Goal: Task Accomplishment & Management: Complete application form

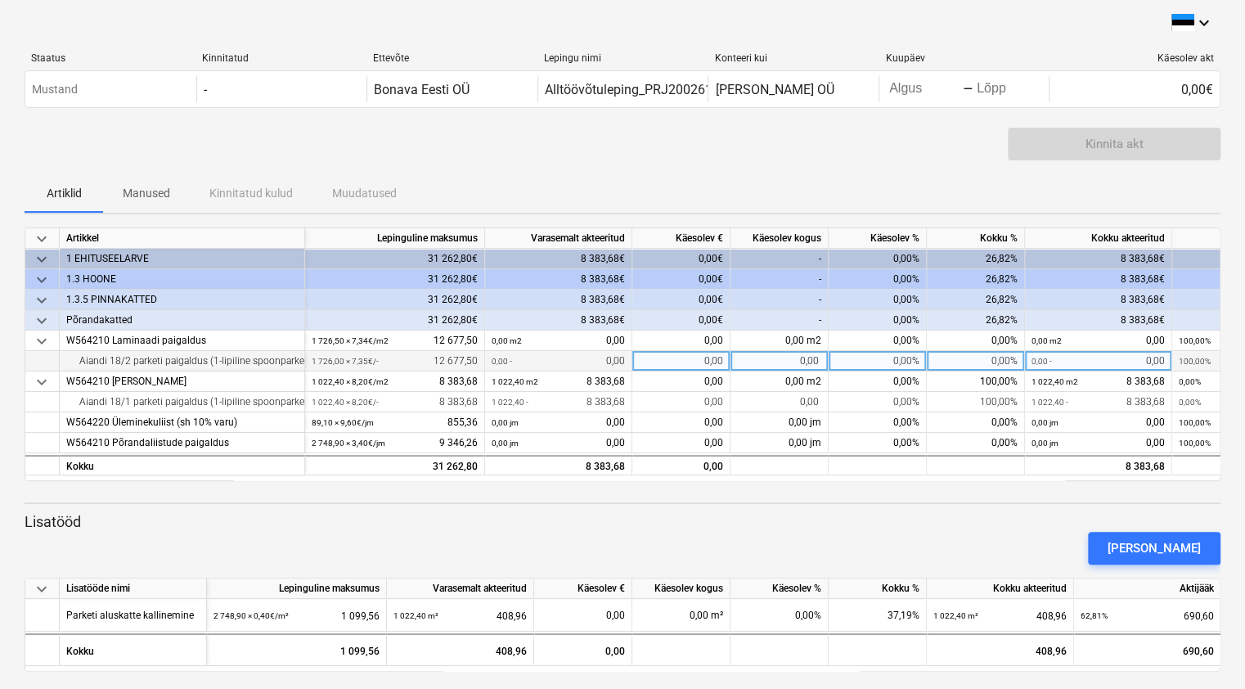
click at [805, 360] on div "0,00" at bounding box center [779, 361] width 98 height 20
type input "1045,3"
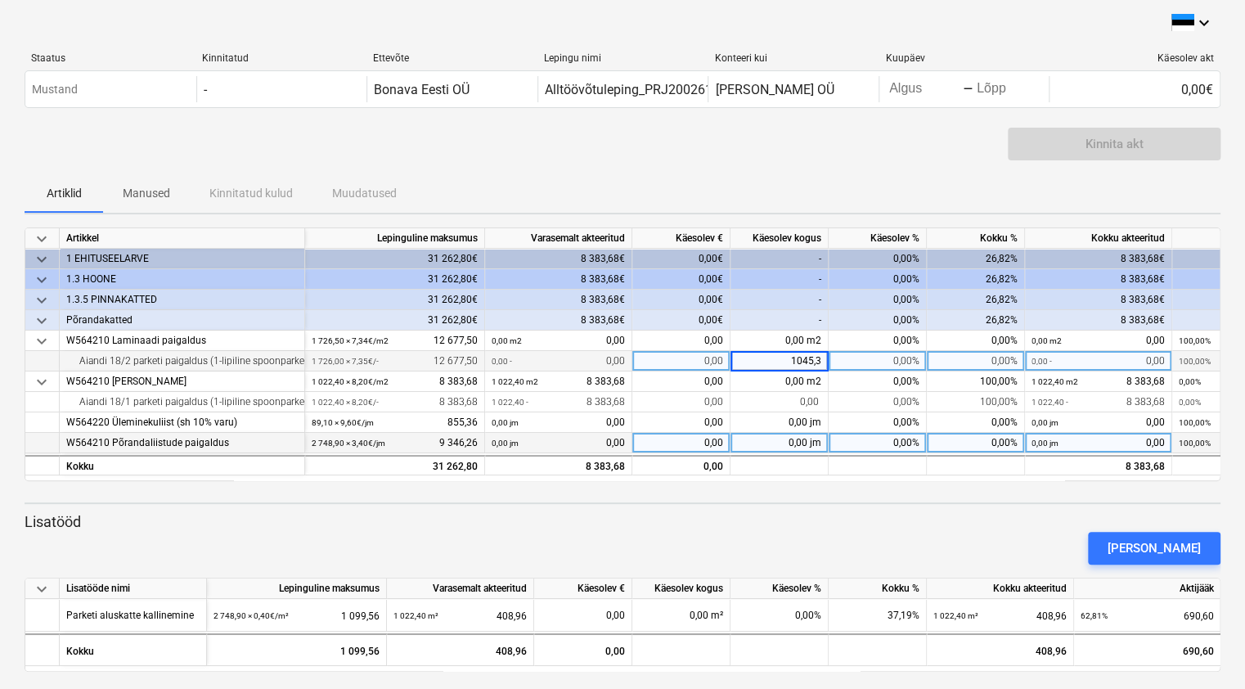
click at [803, 443] on div "0,00 jm" at bounding box center [779, 443] width 98 height 20
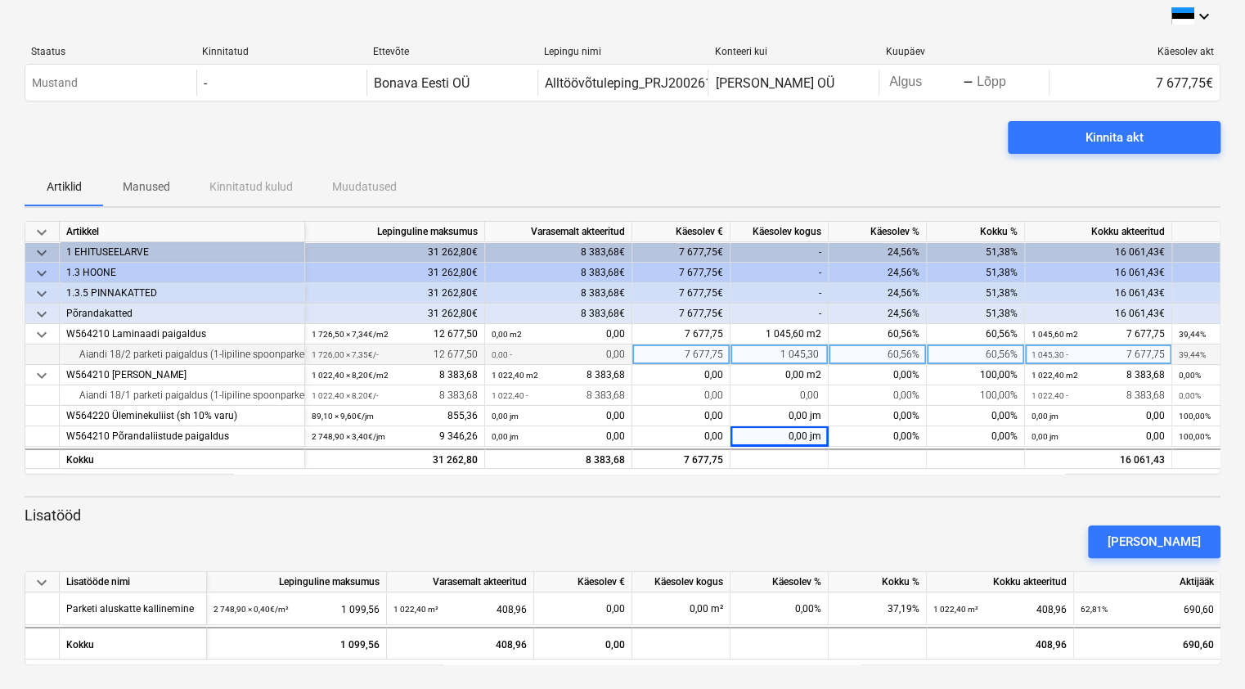
scroll to position [8, 0]
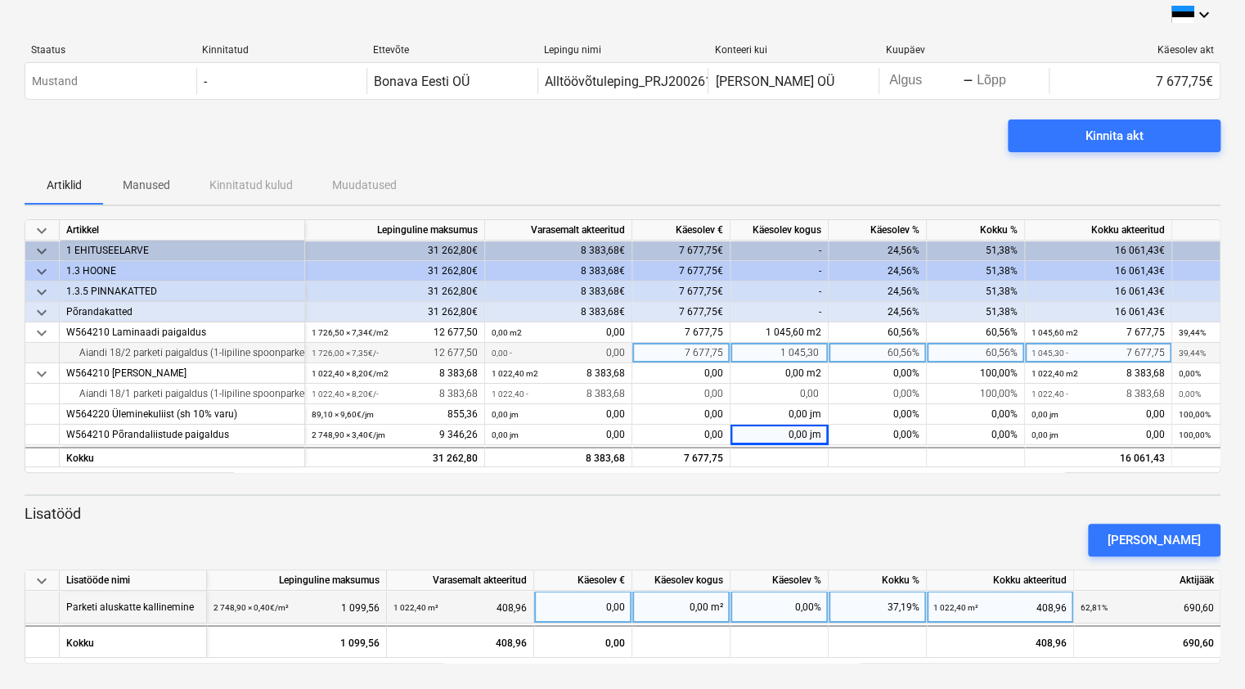
click at [703, 605] on div "0,00 m²" at bounding box center [681, 607] width 98 height 33
type input "1045,6"
click at [904, 505] on p "Lisatööd" at bounding box center [623, 514] width 1196 height 20
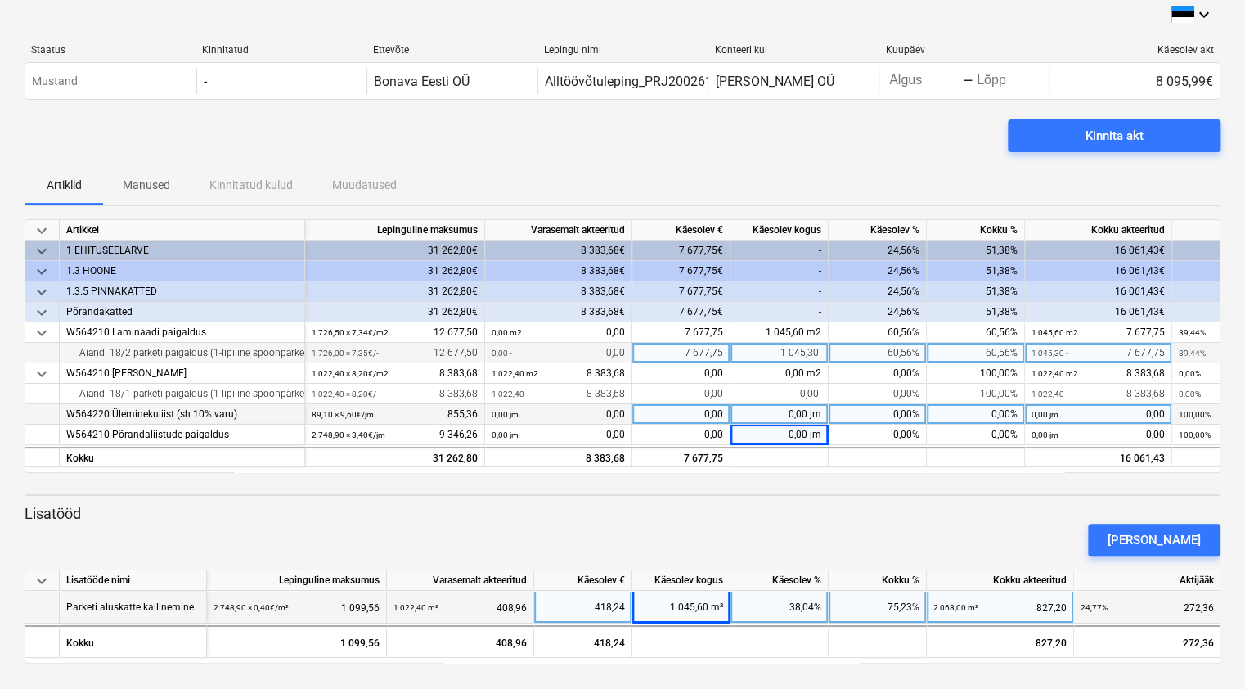
click at [715, 410] on div "0,00" at bounding box center [681, 414] width 98 height 20
type input "855,36"
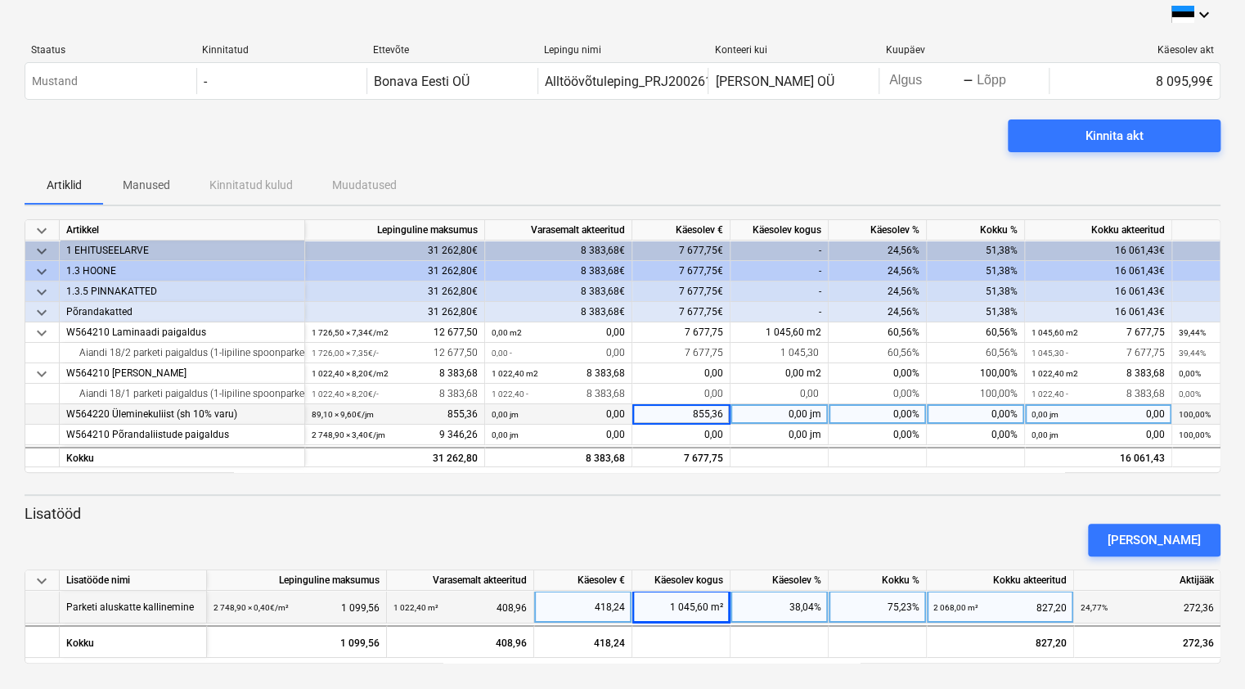
click at [728, 523] on div "[PERSON_NAME]" at bounding box center [622, 540] width 1209 height 46
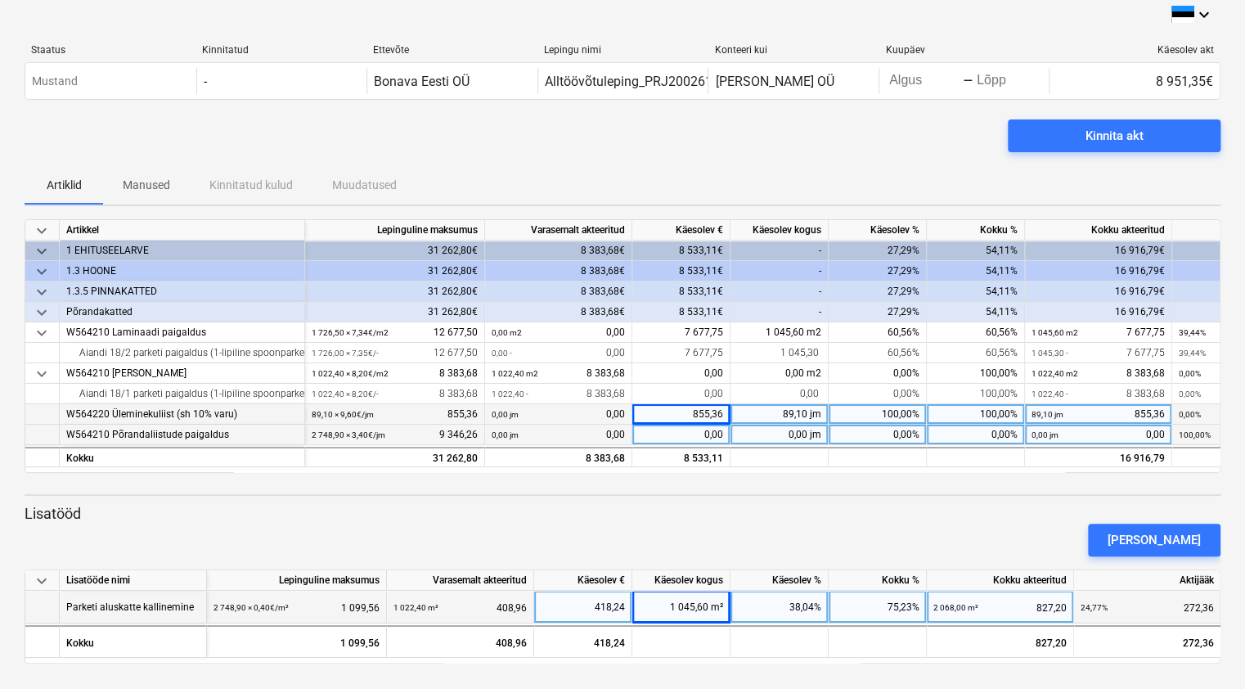
click at [805, 433] on div "0,00 jm" at bounding box center [779, 435] width 98 height 20
type input "78,1"
click at [711, 520] on div "[PERSON_NAME]" at bounding box center [622, 540] width 1209 height 46
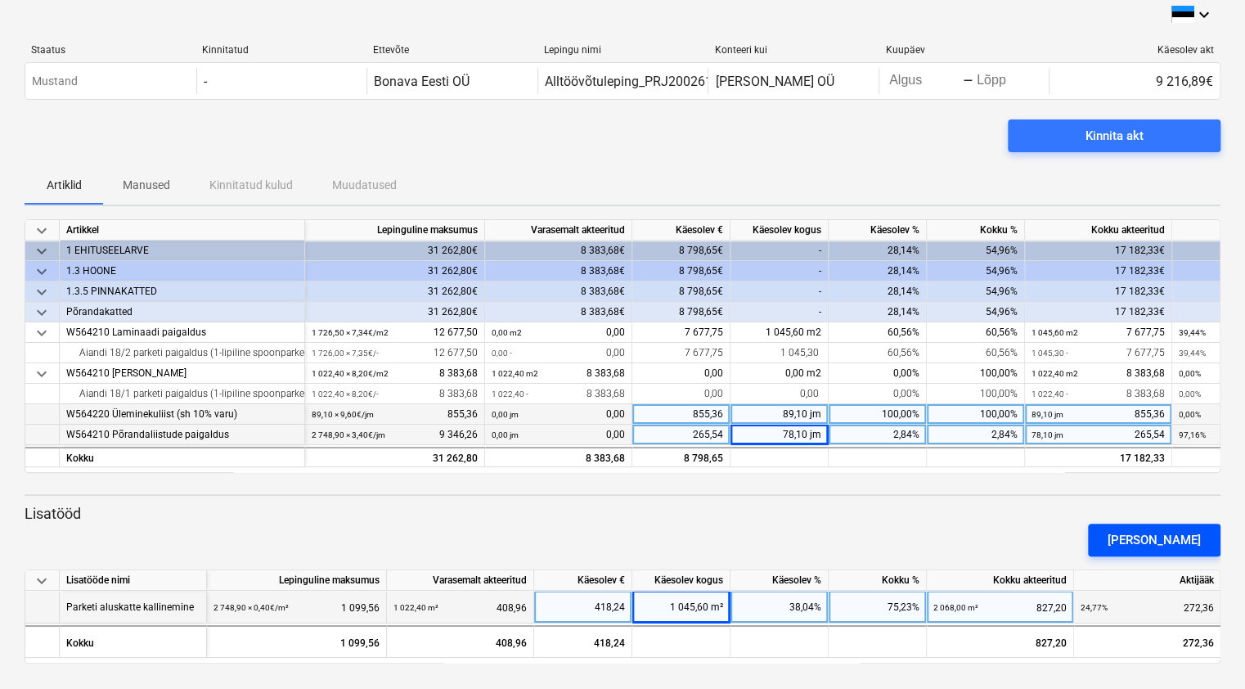
click at [1155, 543] on div "[PERSON_NAME]" at bounding box center [1154, 539] width 93 height 21
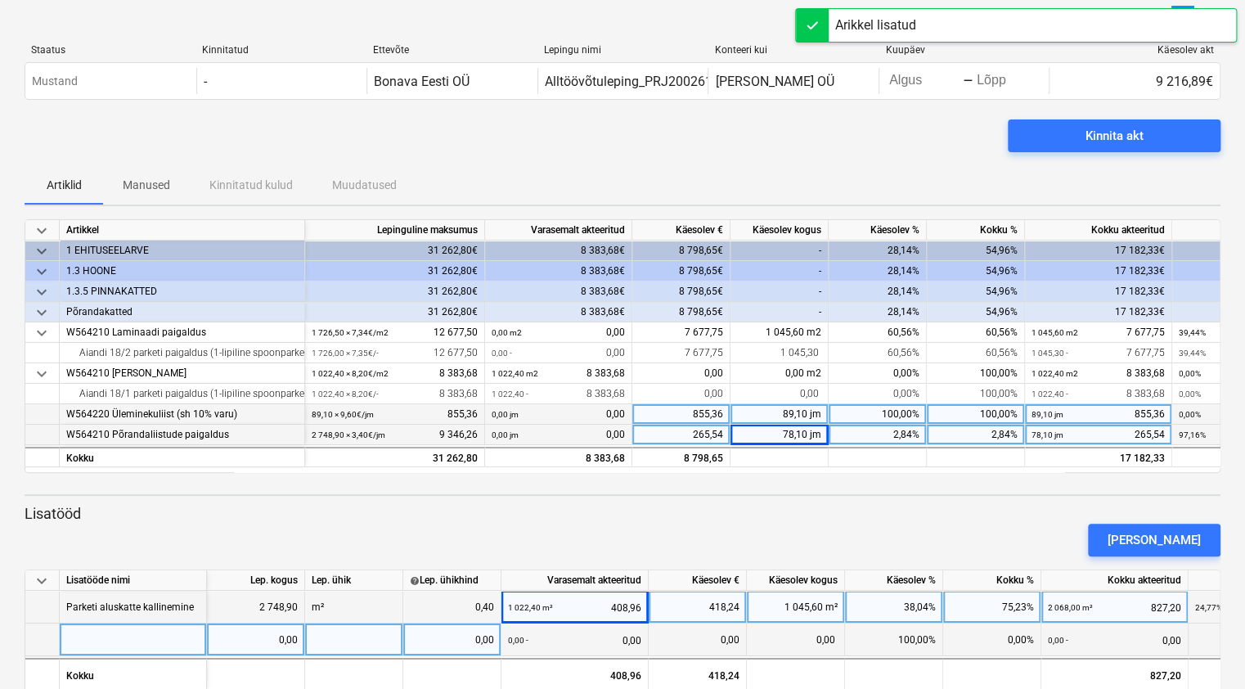
click at [70, 636] on div at bounding box center [133, 639] width 147 height 33
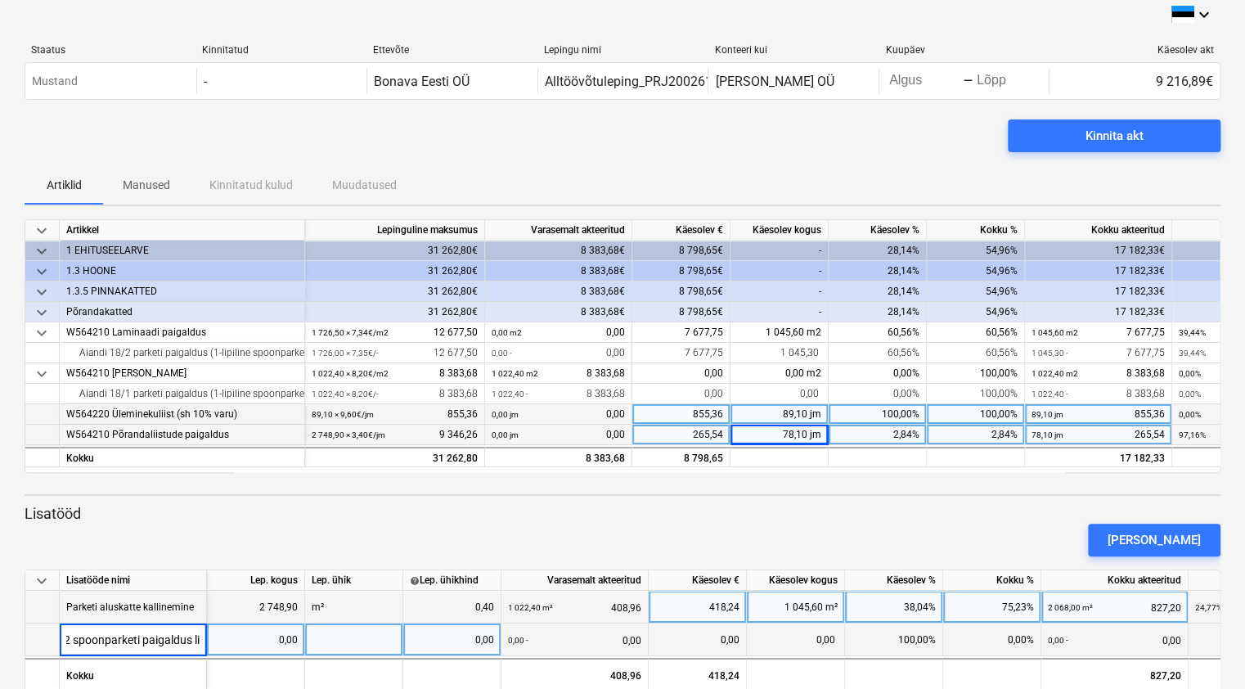
type input "Aiandi 18/2 spoonparketi paigaldus [PERSON_NAME]"
click at [281, 636] on div "0,00" at bounding box center [255, 639] width 84 height 33
type input "1726"
click at [323, 645] on div at bounding box center [354, 639] width 98 height 33
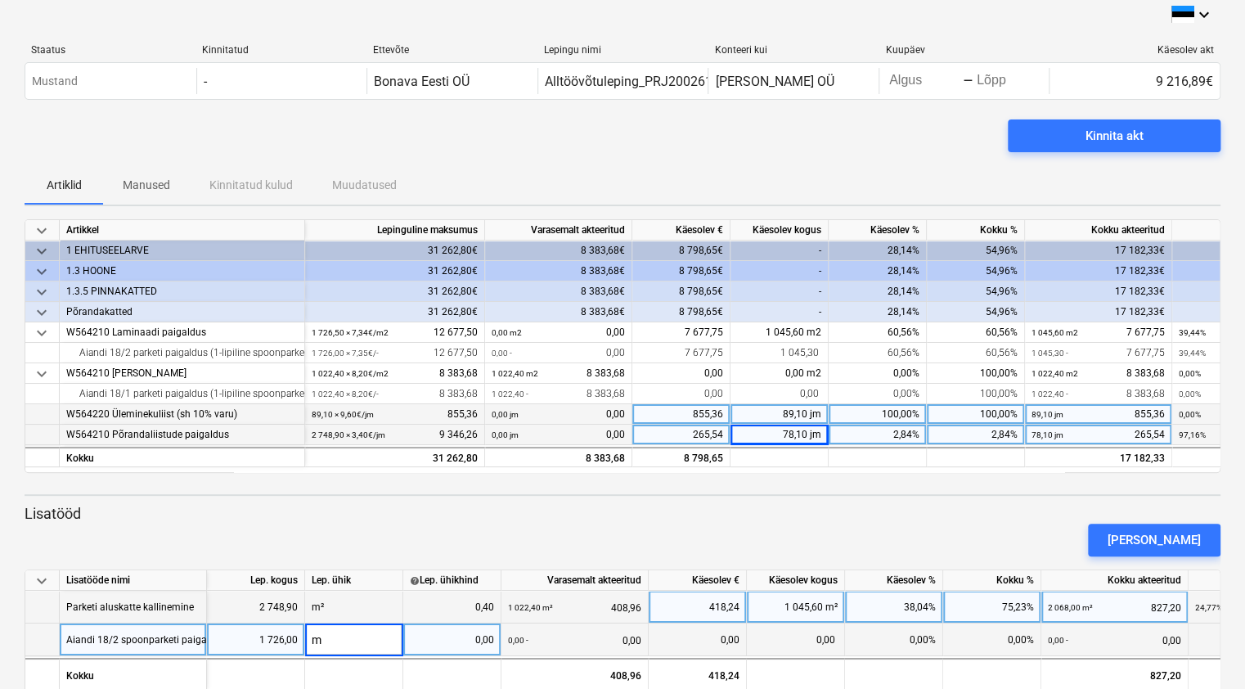
type input "m²"
click at [458, 640] on div "0,00" at bounding box center [452, 639] width 84 height 33
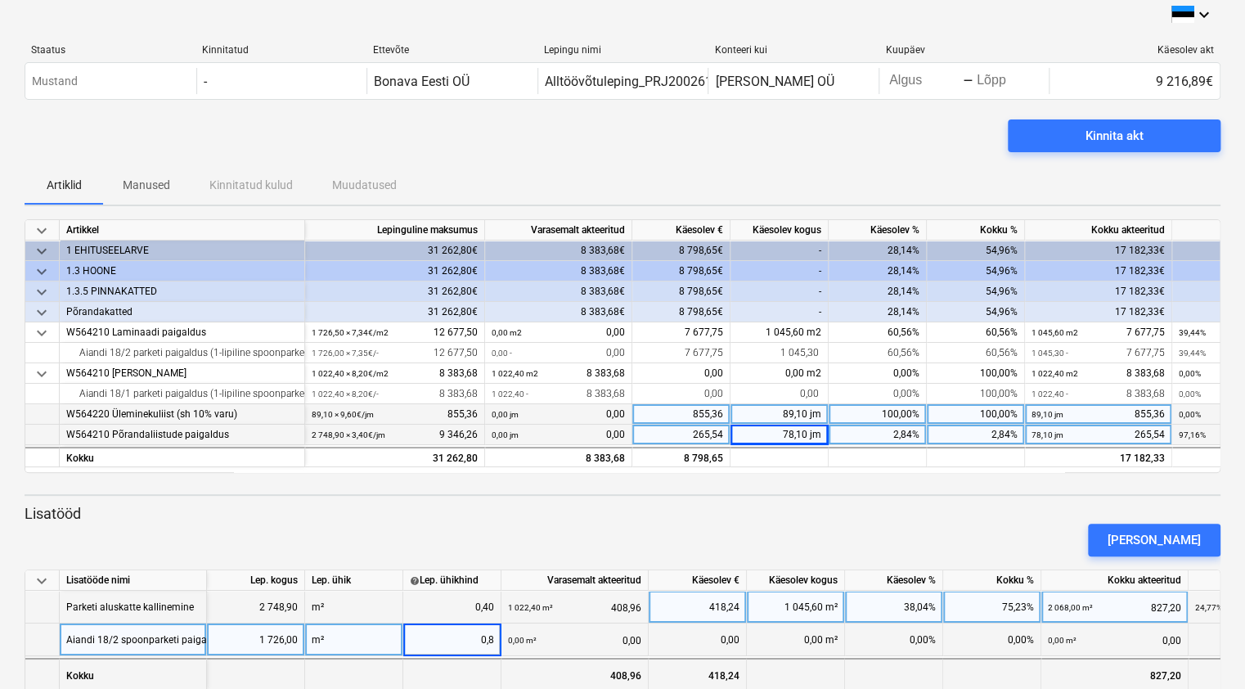
type input "0,86"
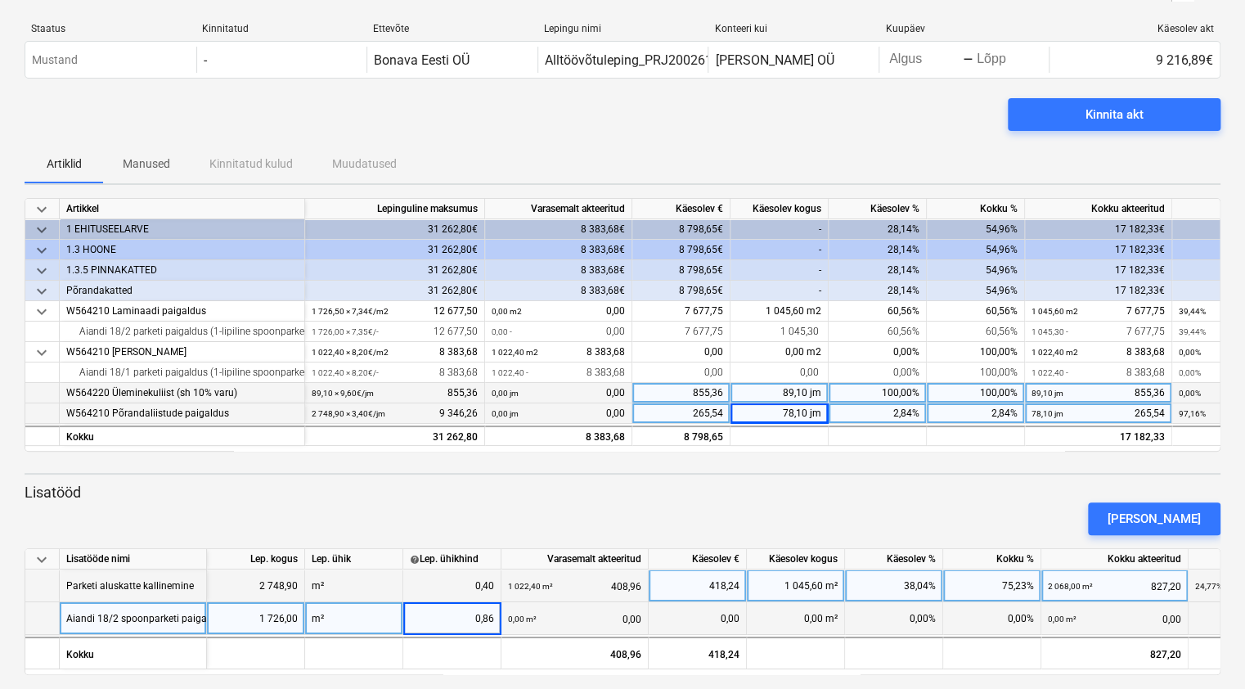
scroll to position [41, 0]
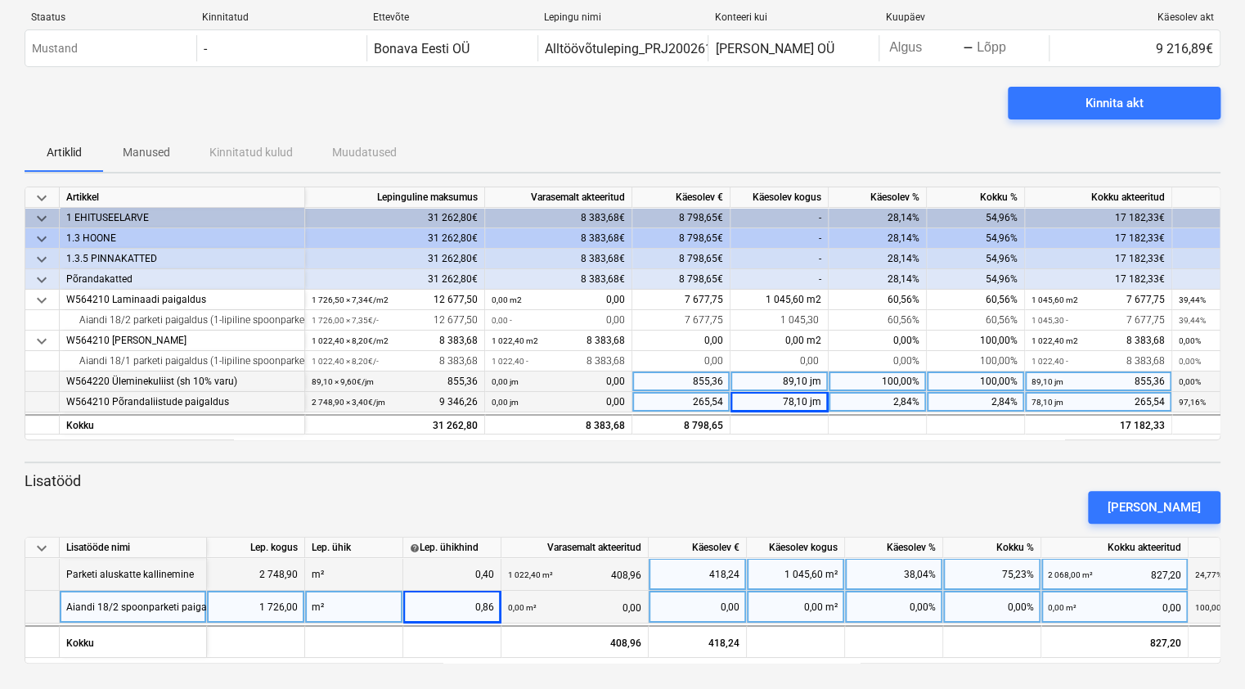
click at [815, 604] on div "0,00 m²" at bounding box center [796, 607] width 98 height 33
type input "1726"
click at [830, 502] on div "[PERSON_NAME]" at bounding box center [622, 507] width 1209 height 46
click at [805, 607] on div "1 726,00 m²" at bounding box center [796, 607] width 98 height 33
type input "1045,6"
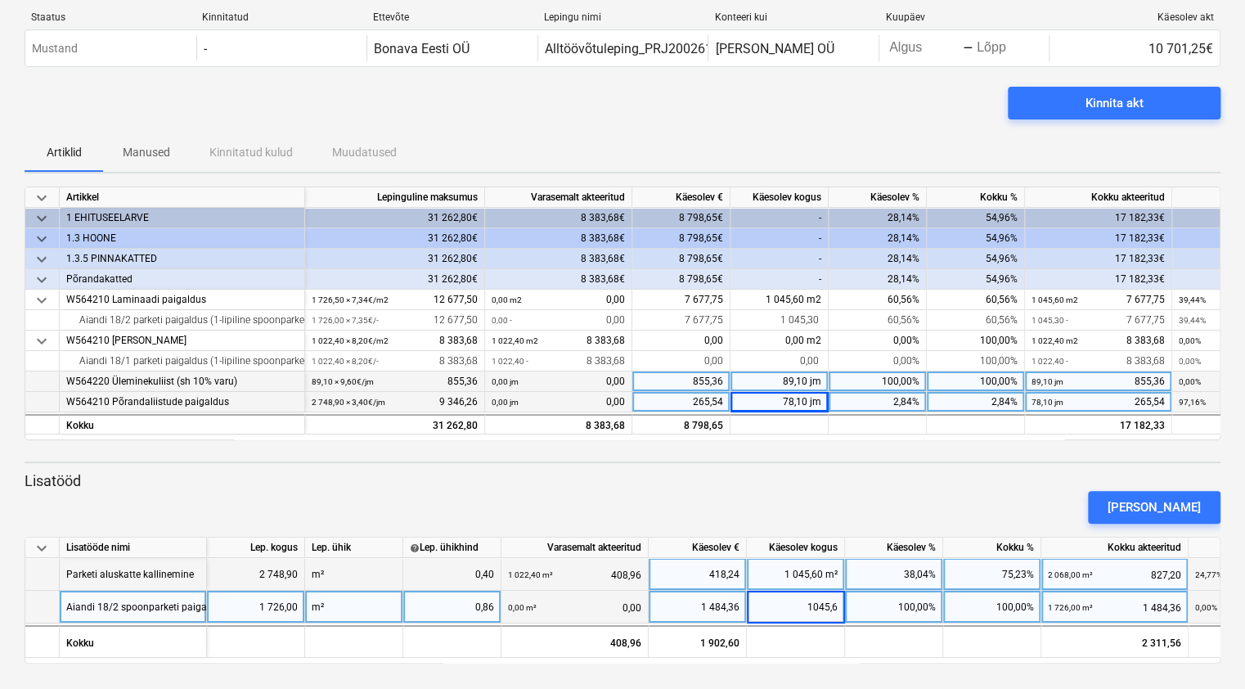
click at [848, 484] on div "[PERSON_NAME]" at bounding box center [622, 507] width 1209 height 46
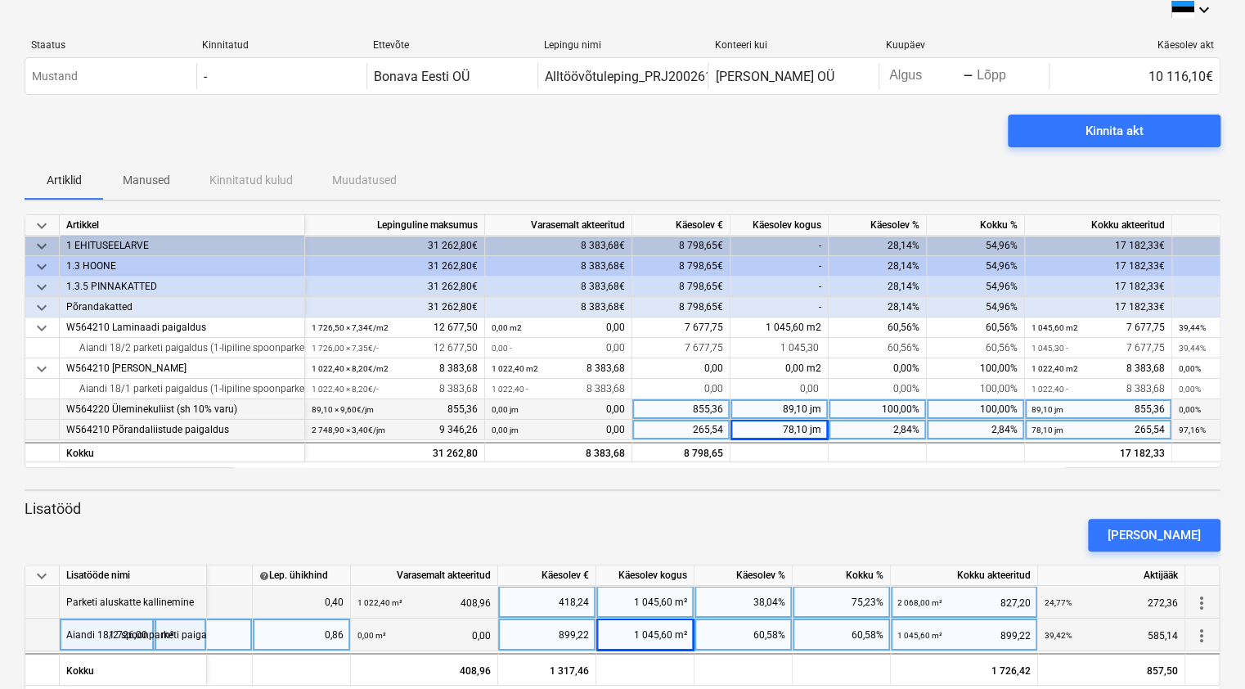
scroll to position [0, 0]
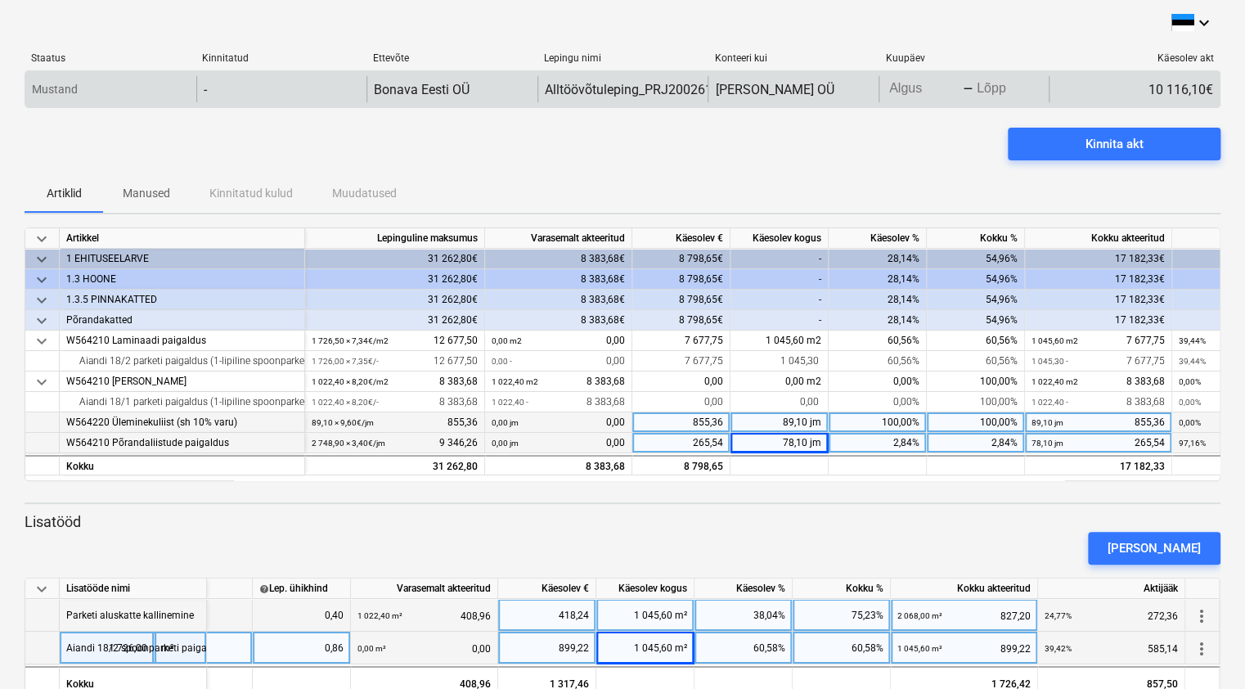
click at [906, 90] on body "keyboard_arrow_down Staatus Kinnitatud Ettevõte Lepingu nimi Konteeri kui Kuupä…" at bounding box center [622, 344] width 1245 height 689
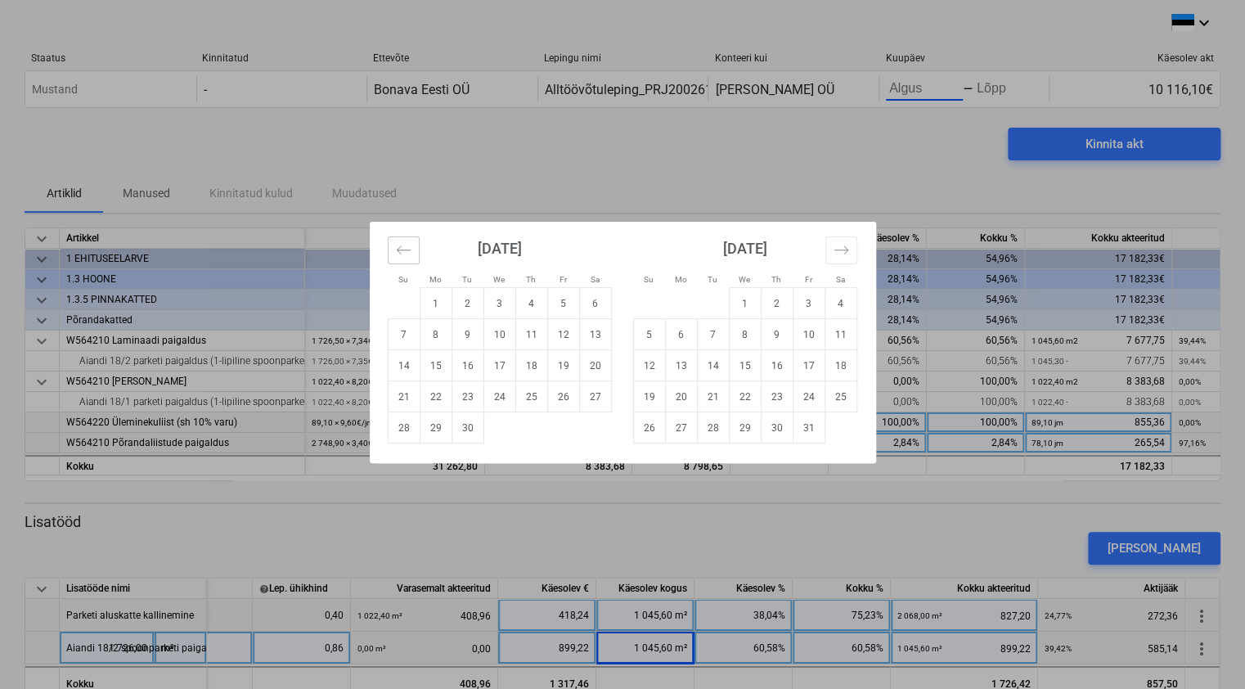
click at [399, 246] on icon "Move backward to switch to the previous month." at bounding box center [403, 249] width 14 height 8
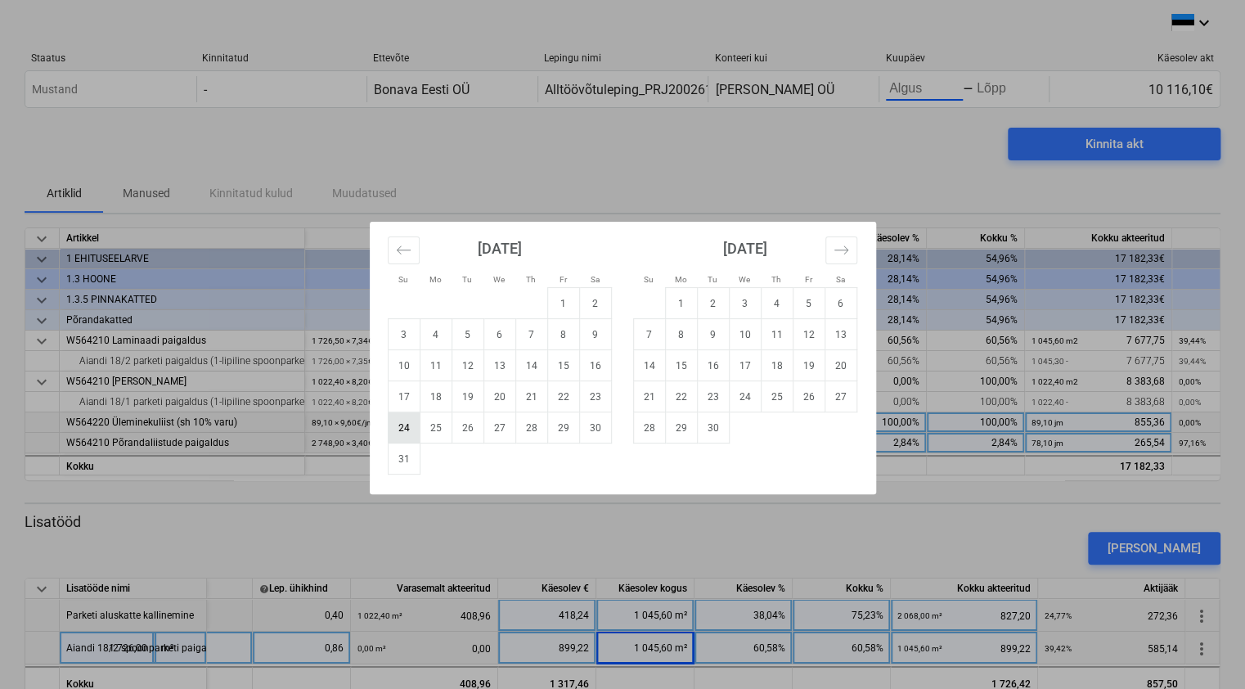
click at [401, 427] on td "24" at bounding box center [404, 427] width 32 height 31
type input "[DATE]"
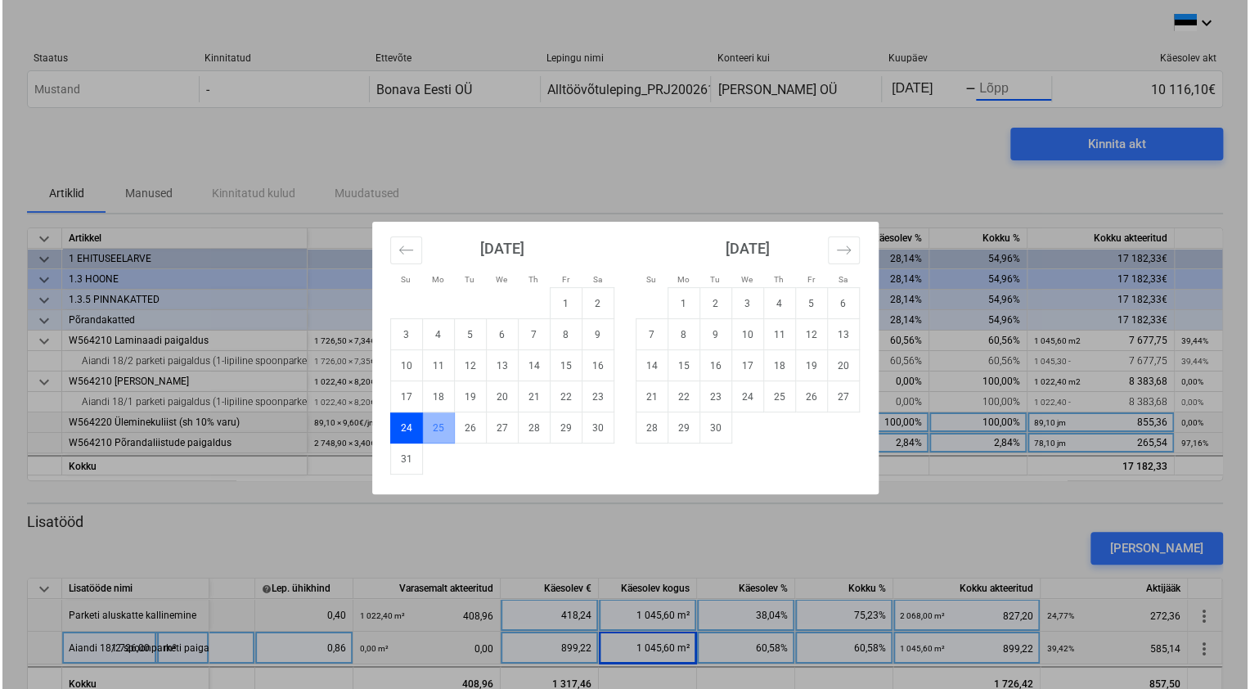
scroll to position [0, 1]
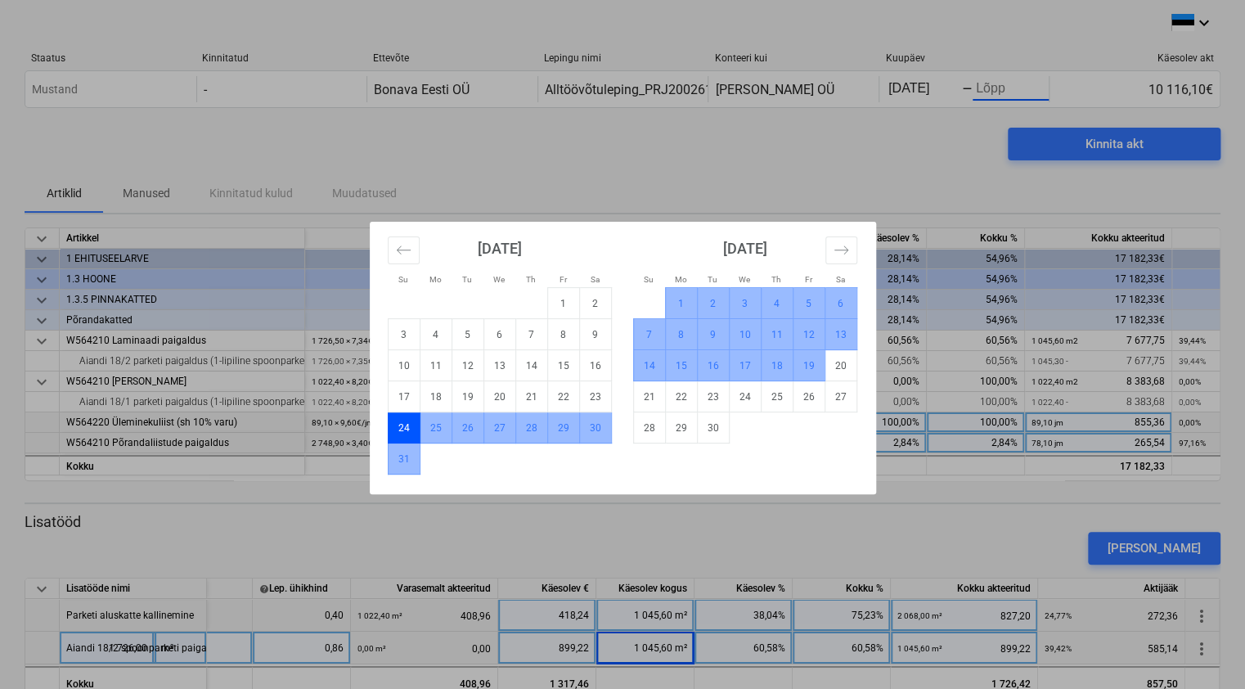
click at [807, 360] on td "19" at bounding box center [809, 365] width 32 height 31
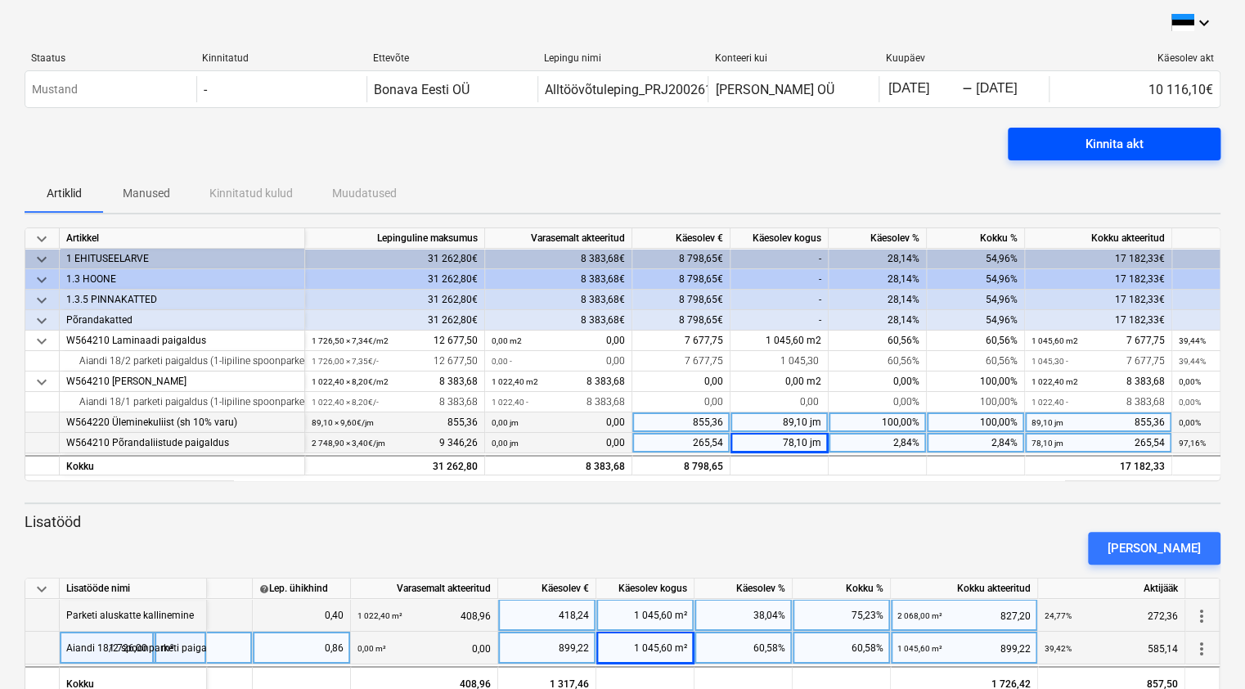
click at [1109, 145] on div "Kinnita akt" at bounding box center [1114, 143] width 58 height 21
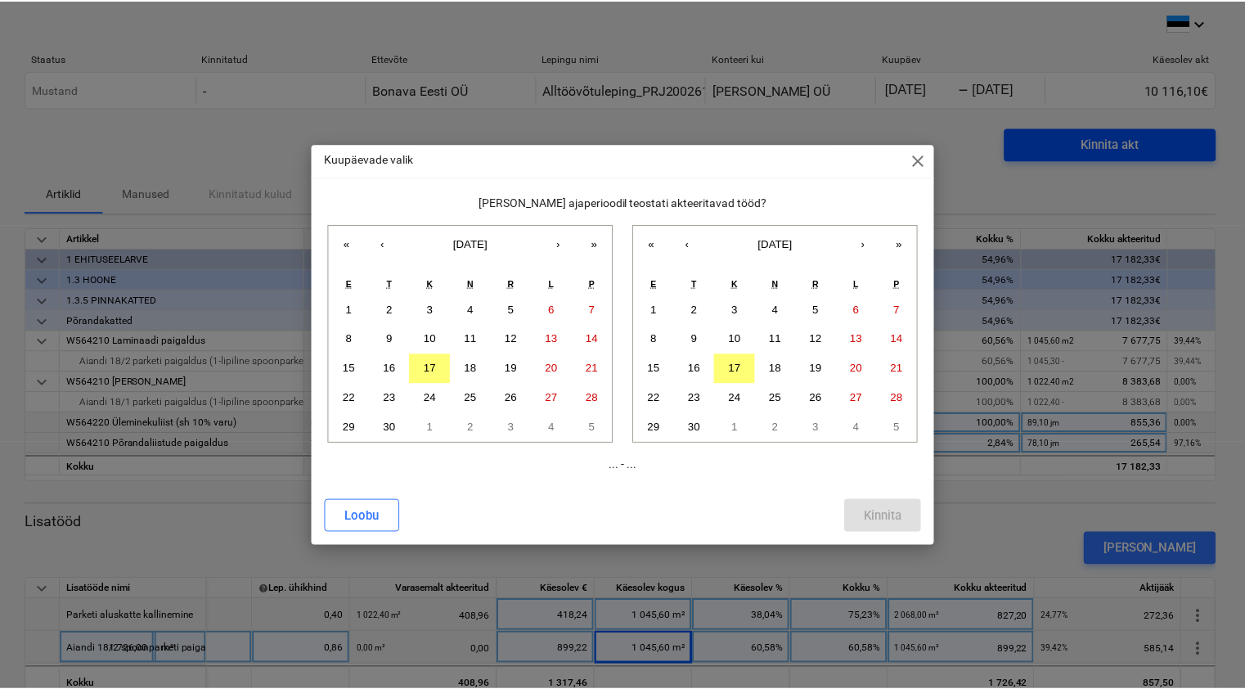
scroll to position [0, 150]
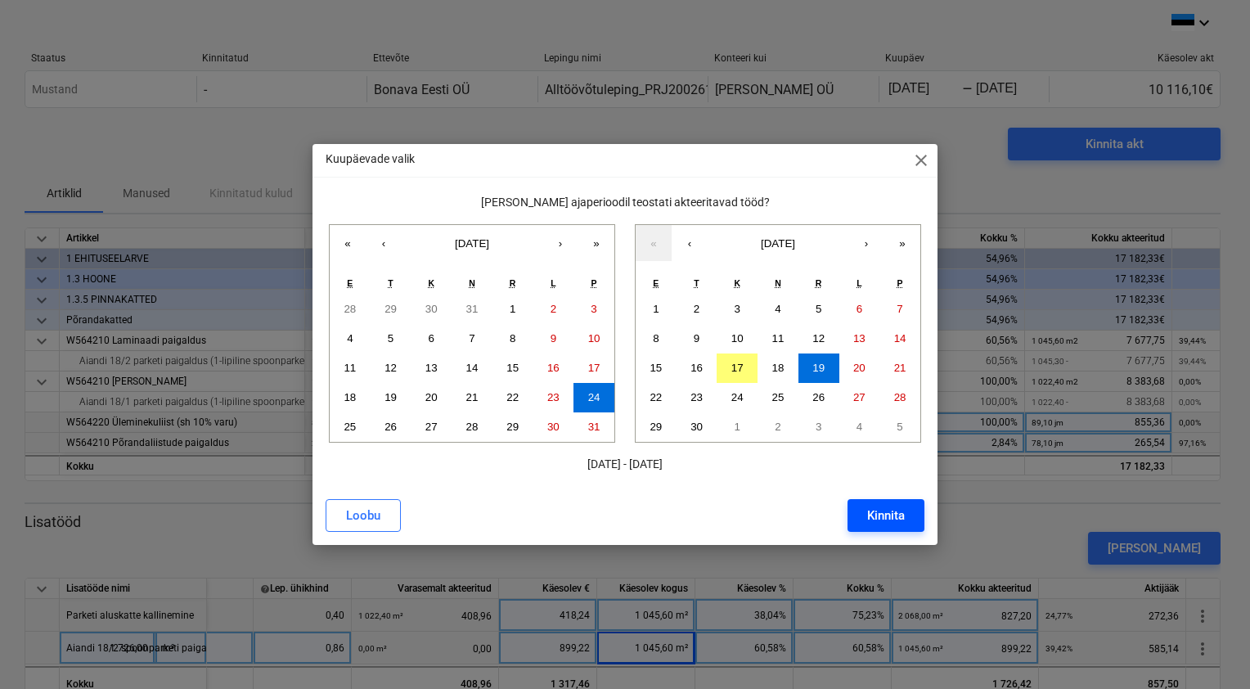
click at [887, 516] on div "Kinnita" at bounding box center [886, 515] width 38 height 21
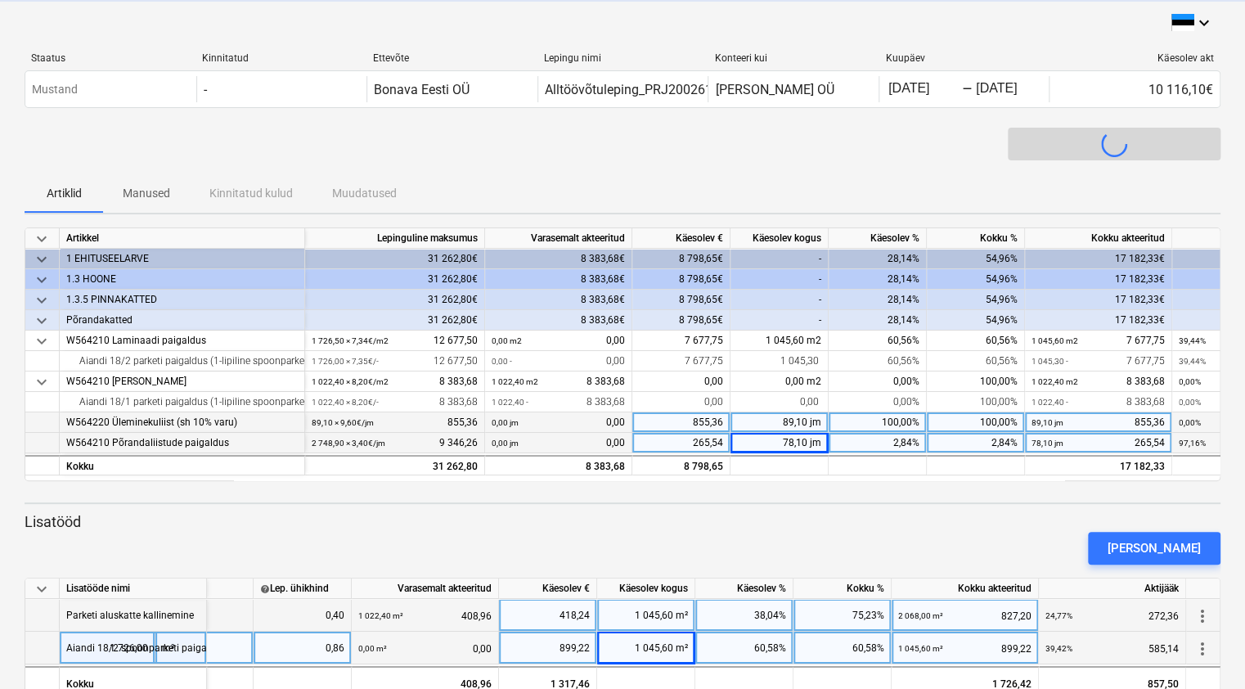
scroll to position [0, 145]
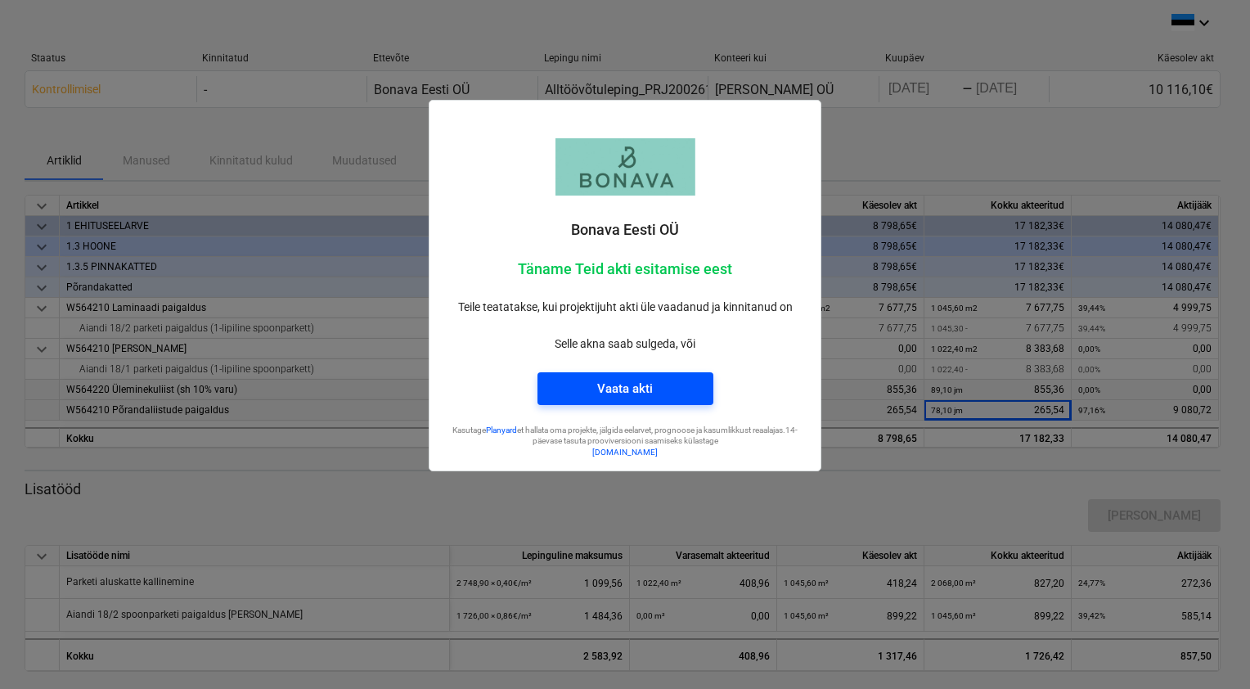
click at [631, 382] on div "Vaata akti" at bounding box center [625, 388] width 56 height 21
